Goal: Information Seeking & Learning: Find specific fact

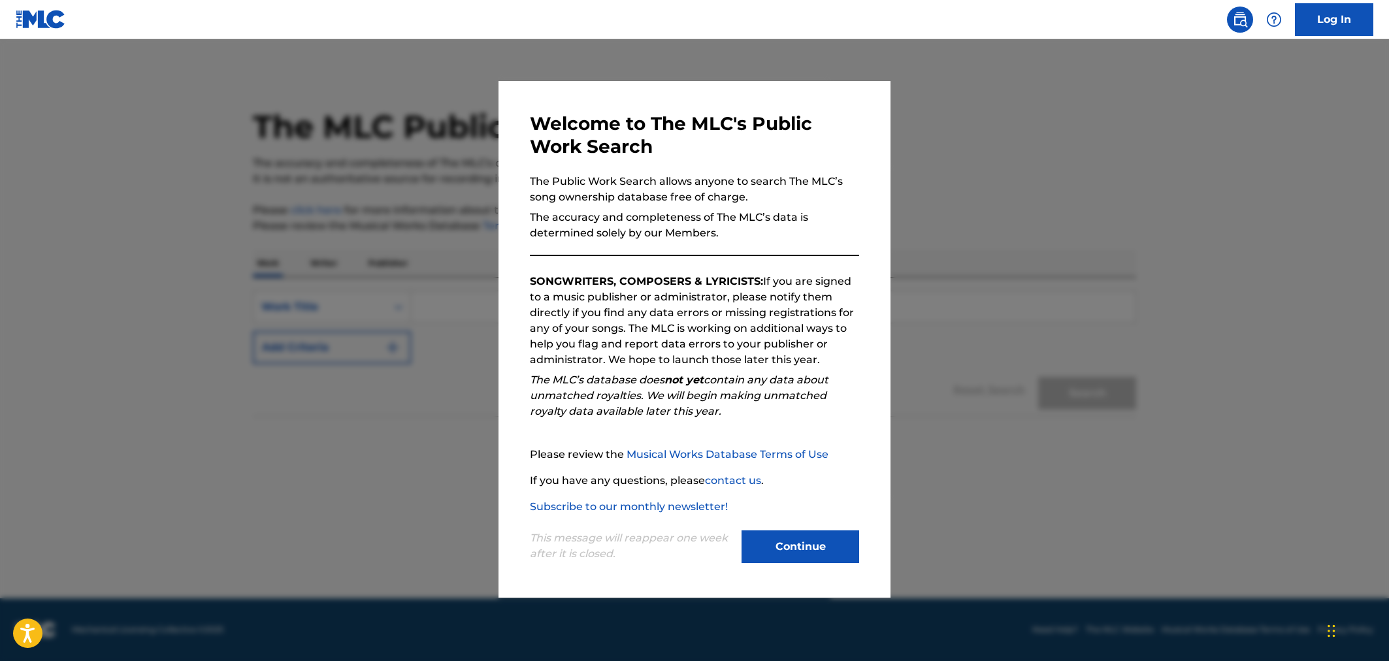
click at [836, 551] on button "Continue" at bounding box center [800, 546] width 118 height 33
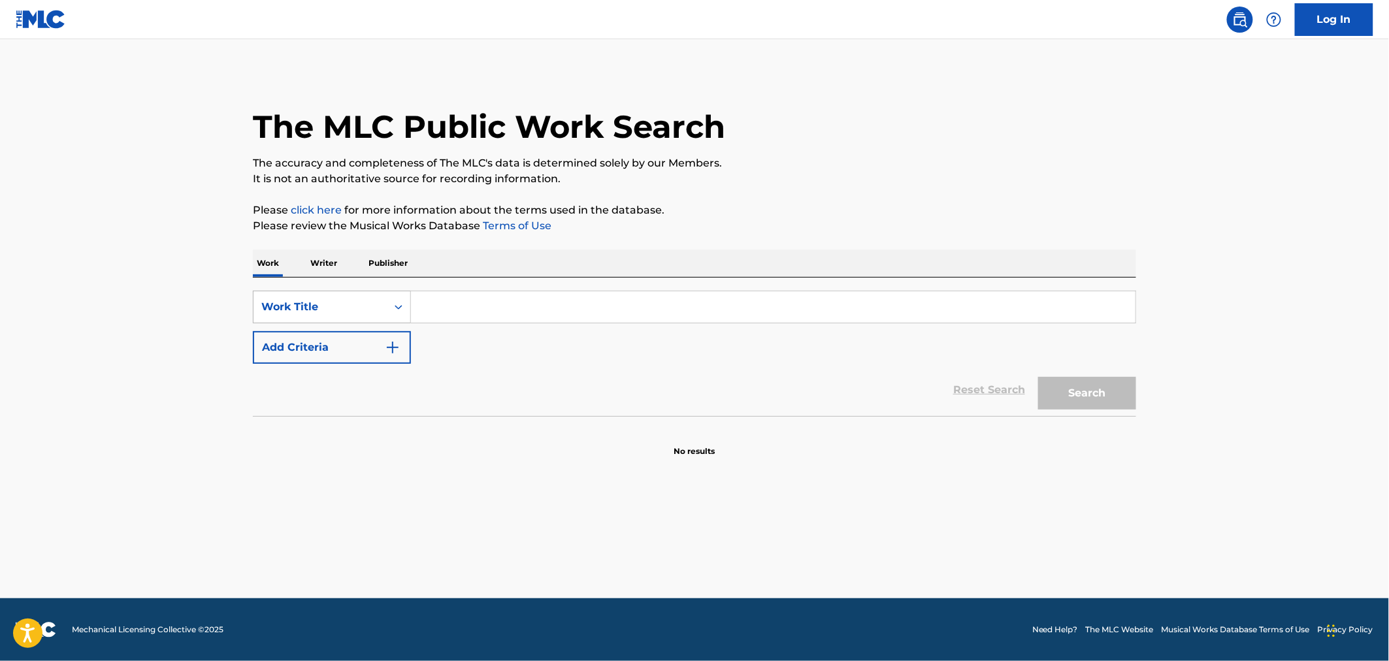
click at [354, 307] on div "Work Title" at bounding box center [320, 307] width 118 height 16
click at [461, 319] on input "Search Form" at bounding box center [773, 306] width 724 height 31
type input "bad advice"
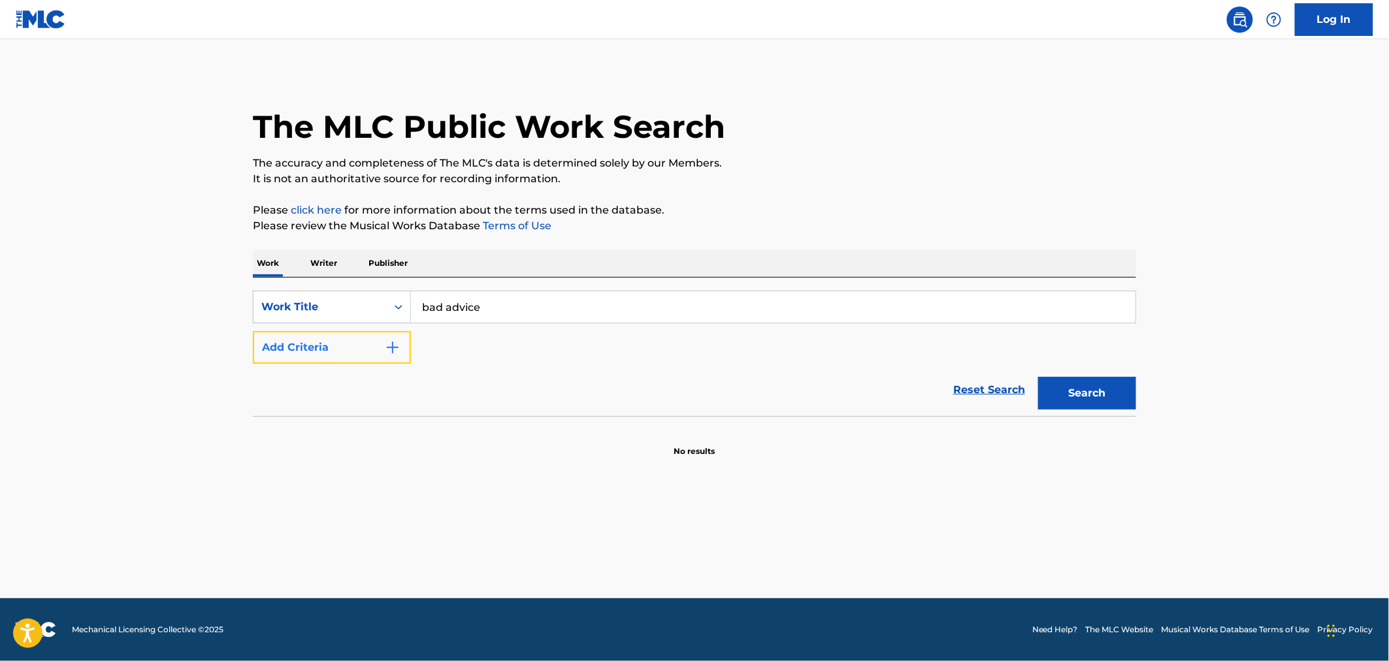
click at [409, 336] on button "Add Criteria" at bounding box center [332, 347] width 158 height 33
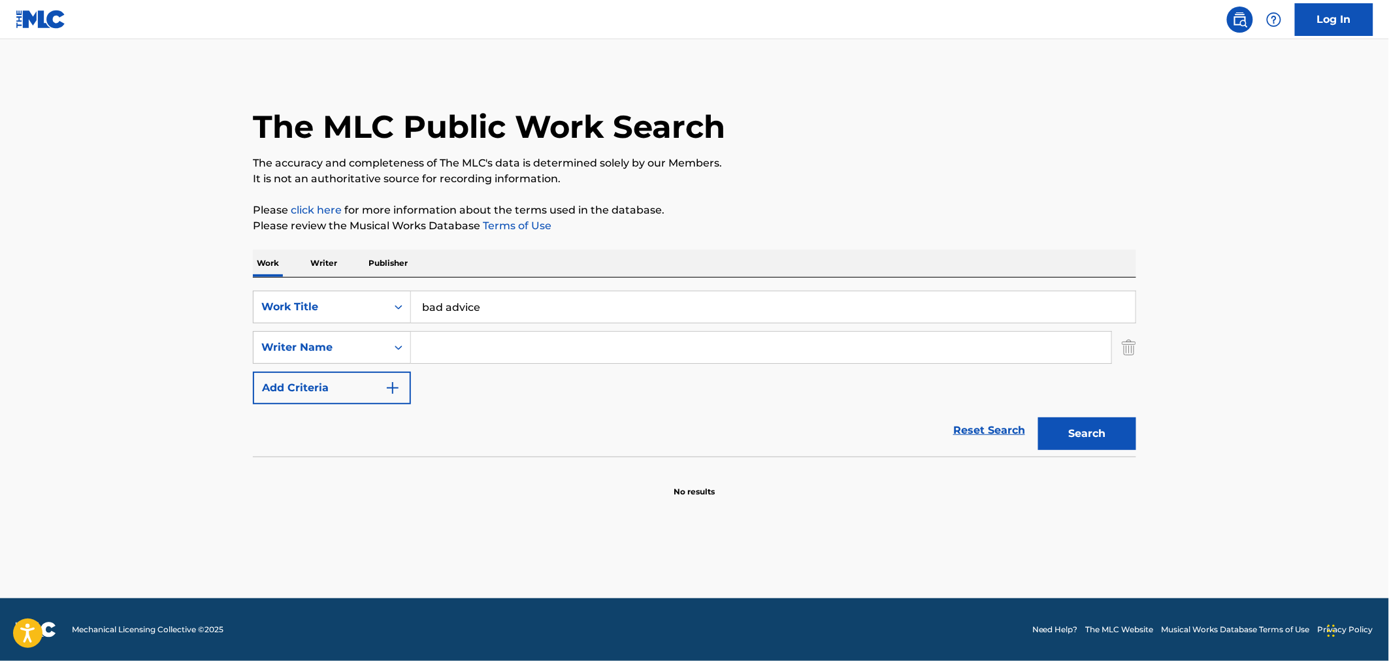
click at [479, 345] on input "Search Form" at bounding box center [761, 347] width 700 height 31
type input "[PERSON_NAME]"
click at [1038, 417] on button "Search" at bounding box center [1087, 433] width 98 height 33
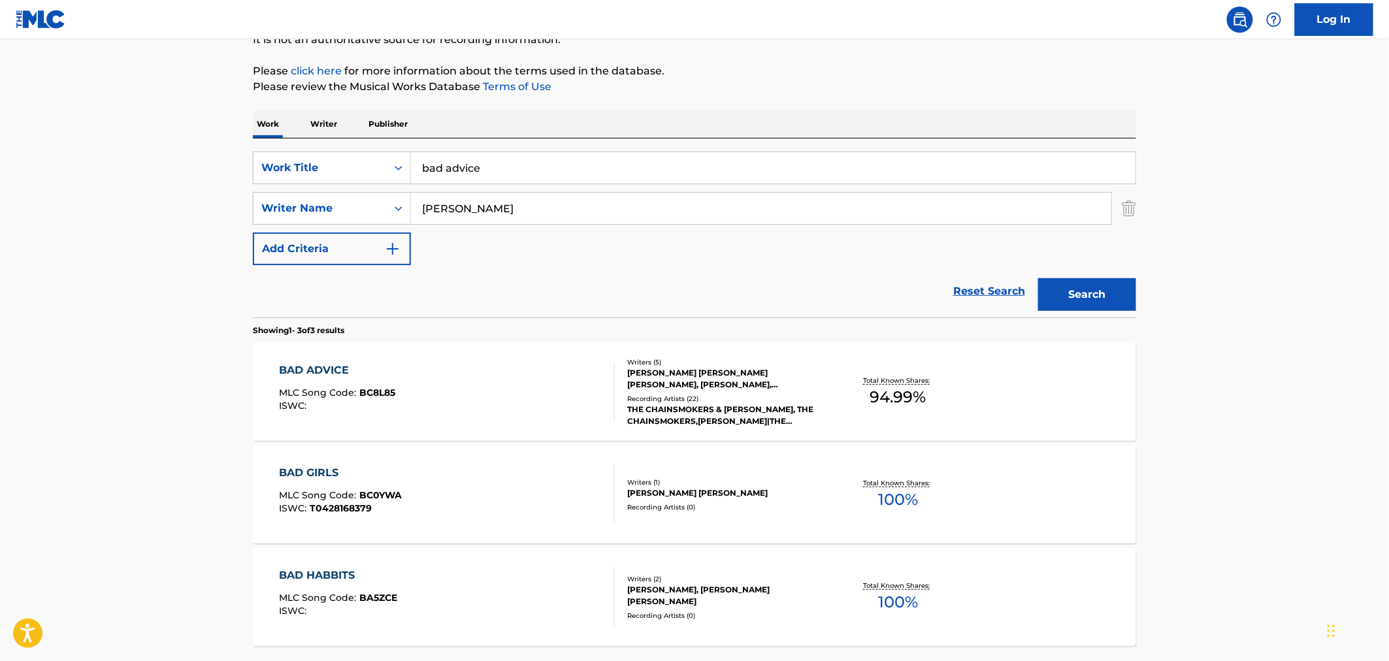
scroll to position [145, 0]
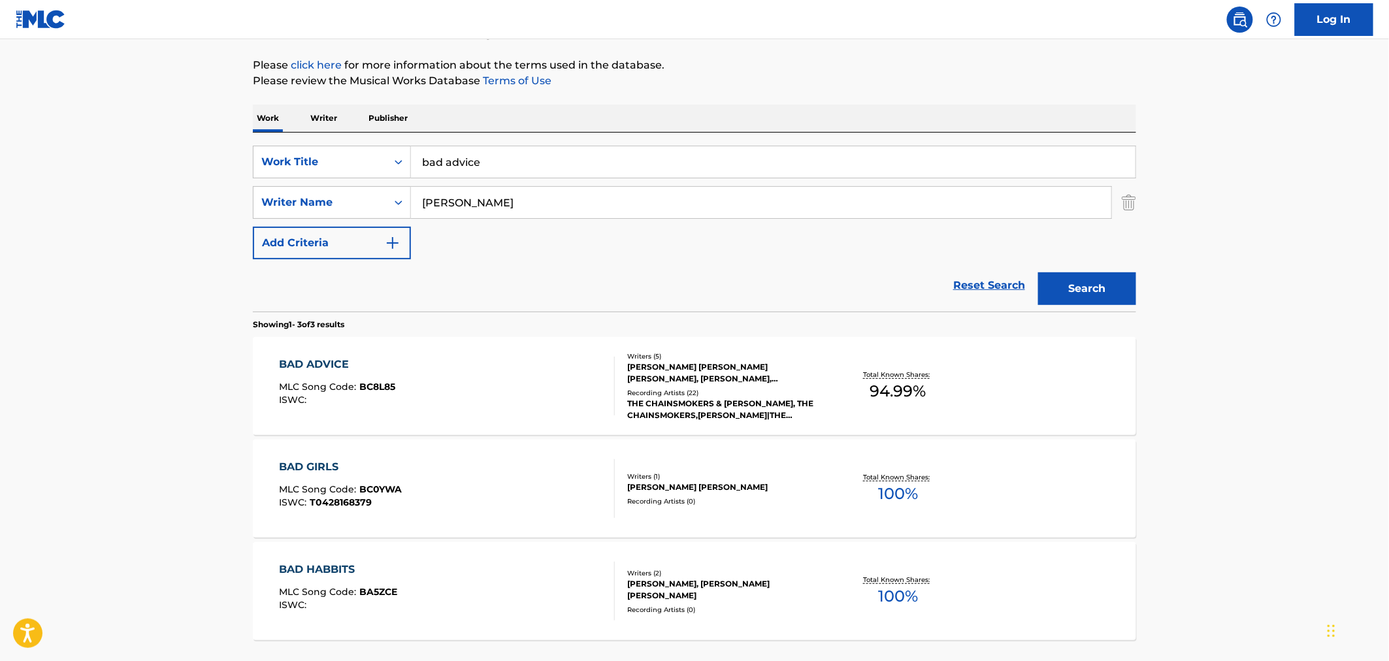
click at [543, 368] on div "BAD ADVICE MLC Song Code : BC8L85 ISWC :" at bounding box center [448, 386] width 336 height 59
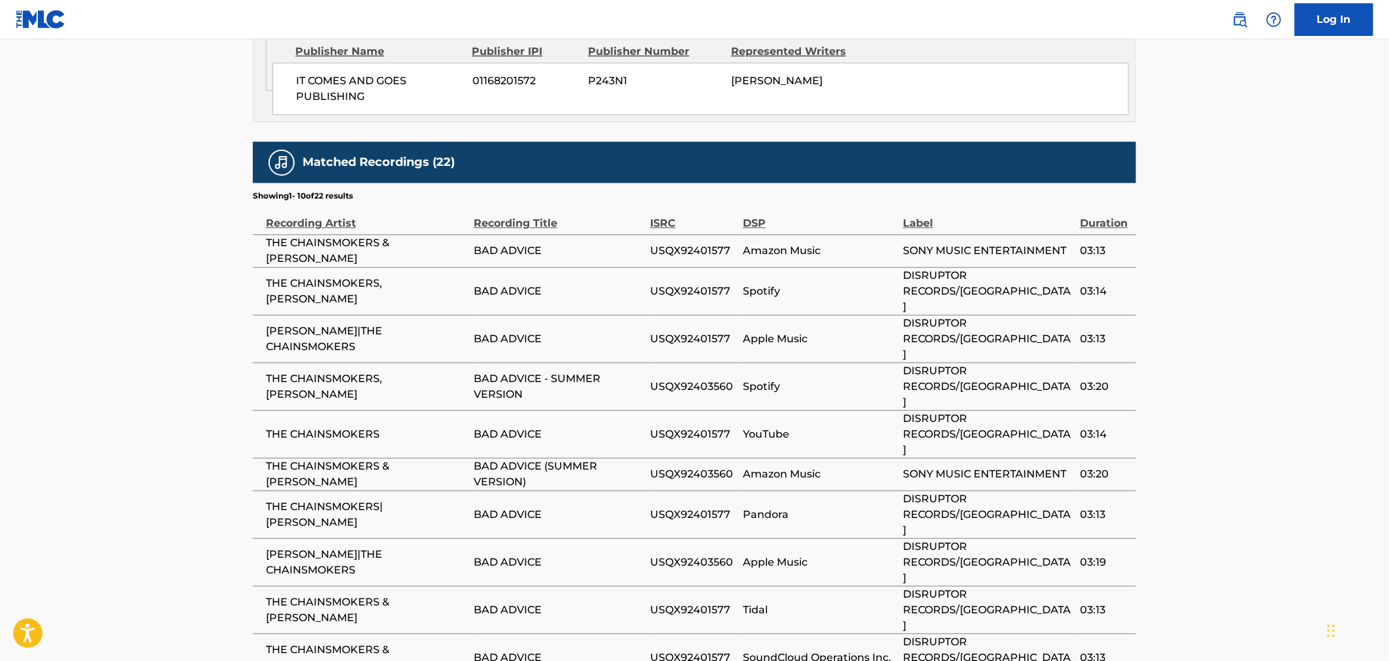
scroll to position [1524, 0]
